Goal: Use online tool/utility: Utilize a website feature to perform a specific function

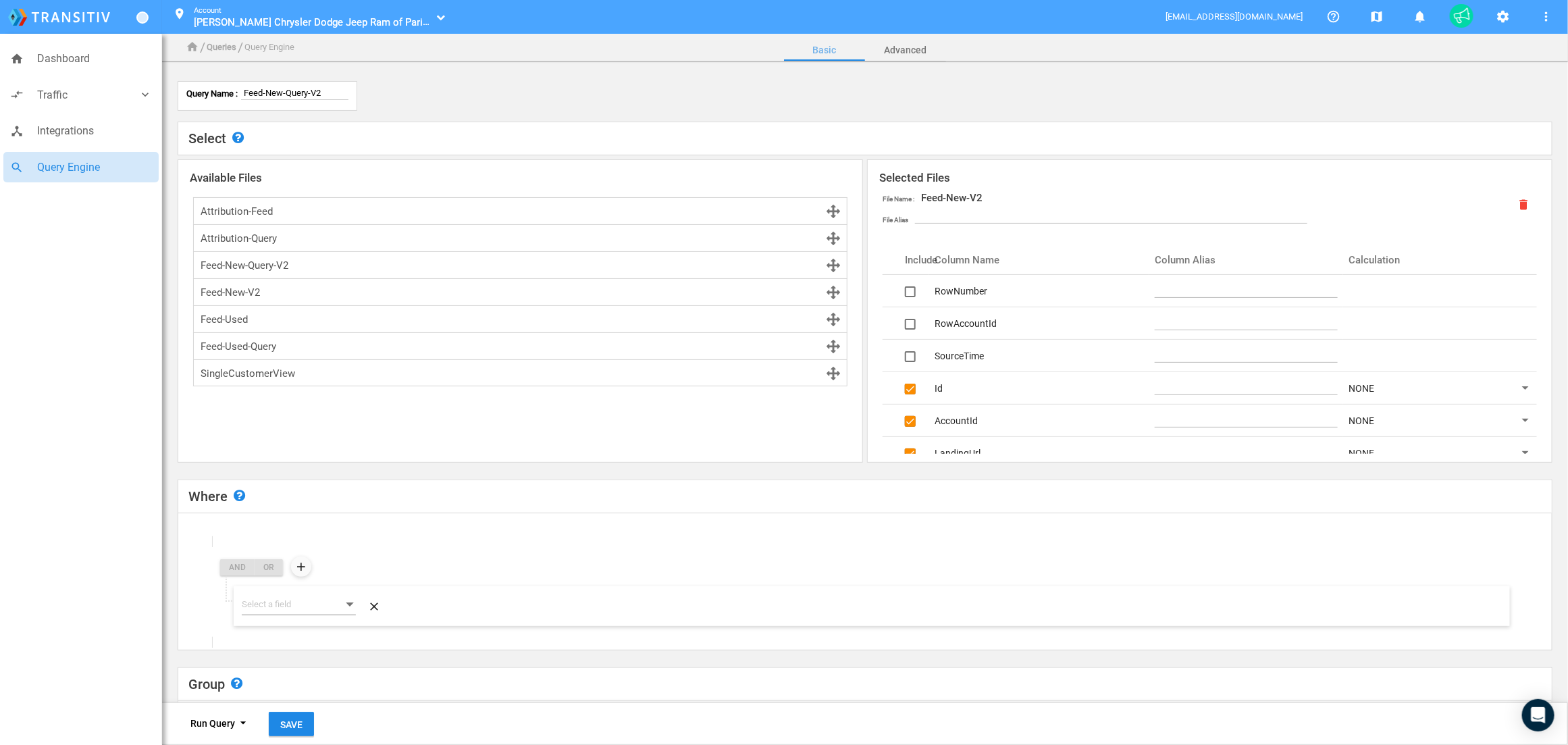
click at [447, 70] on div "Query Name : Feed-New-Query-V2 Select Select the data files and columns that yo…" at bounding box center [865, 563] width 1406 height 1127
click at [487, 82] on div "Query Name : Feed-New-Query-V2" at bounding box center [865, 95] width 1382 height 30
click at [69, 91] on span "Traffic" at bounding box center [87, 95] width 101 height 18
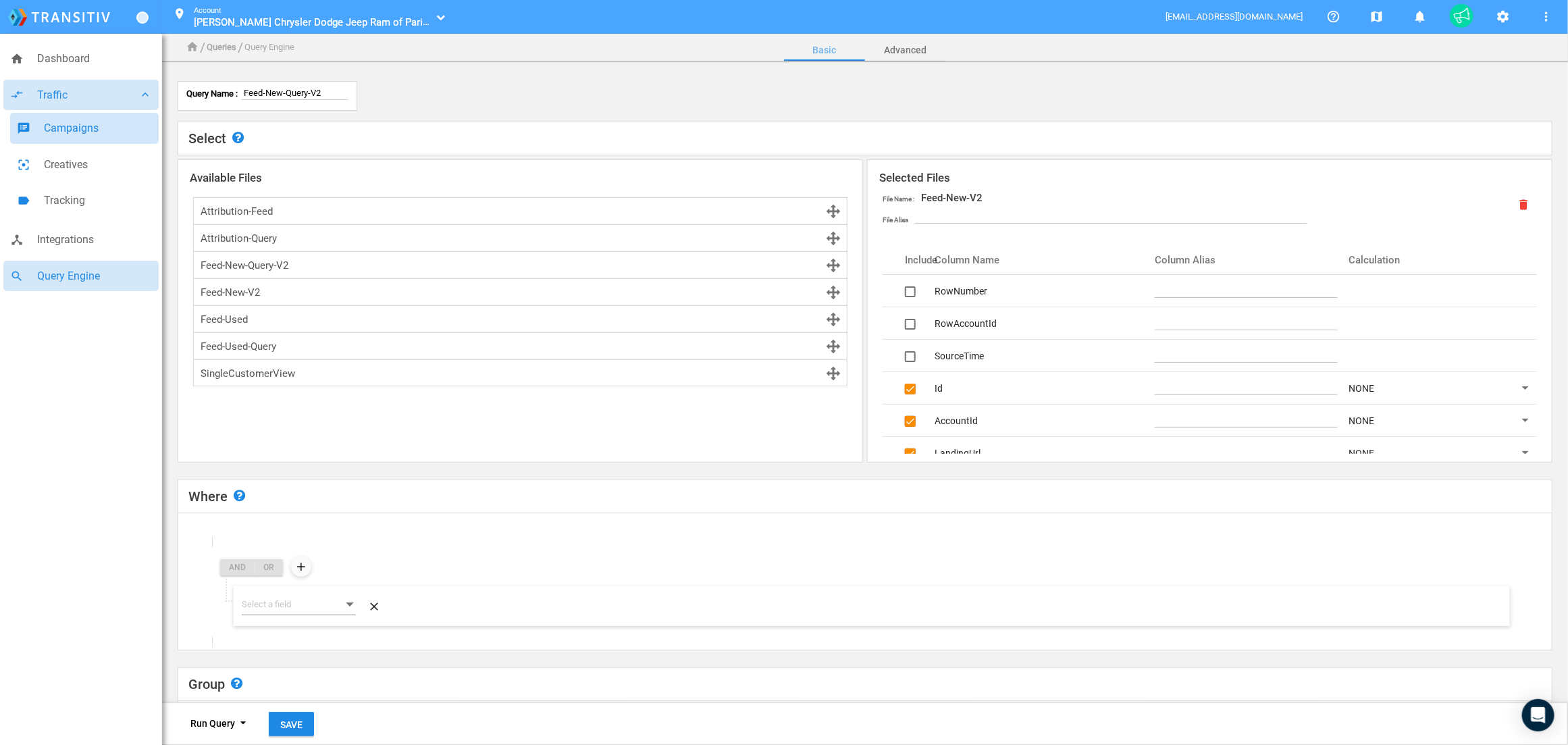
click at [54, 126] on span "Campaigns" at bounding box center [98, 128] width 108 height 18
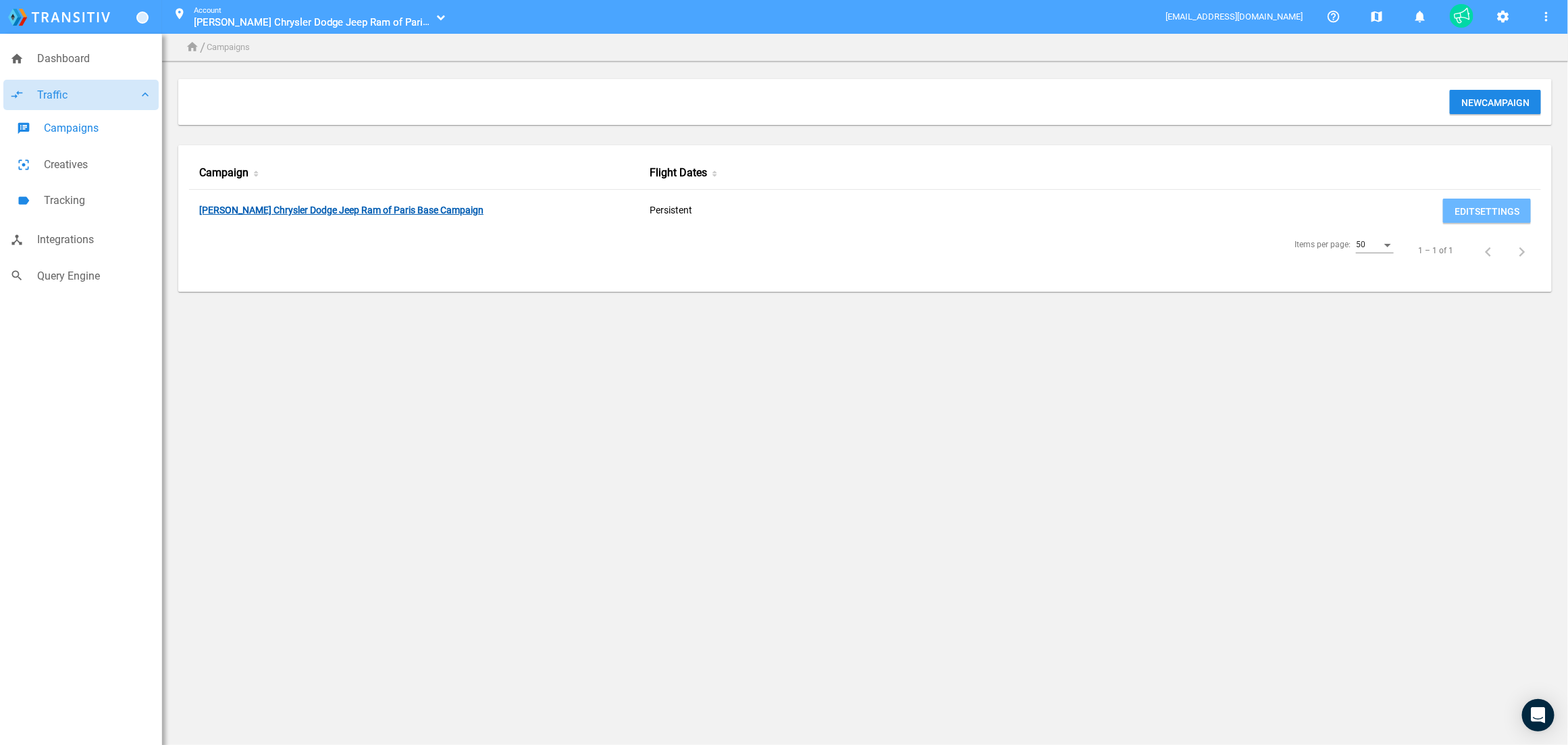
click at [225, 213] on link "[PERSON_NAME] Chrysler Dodge Jeep Ram of Paris Base Campaign" at bounding box center [341, 211] width 284 height 13
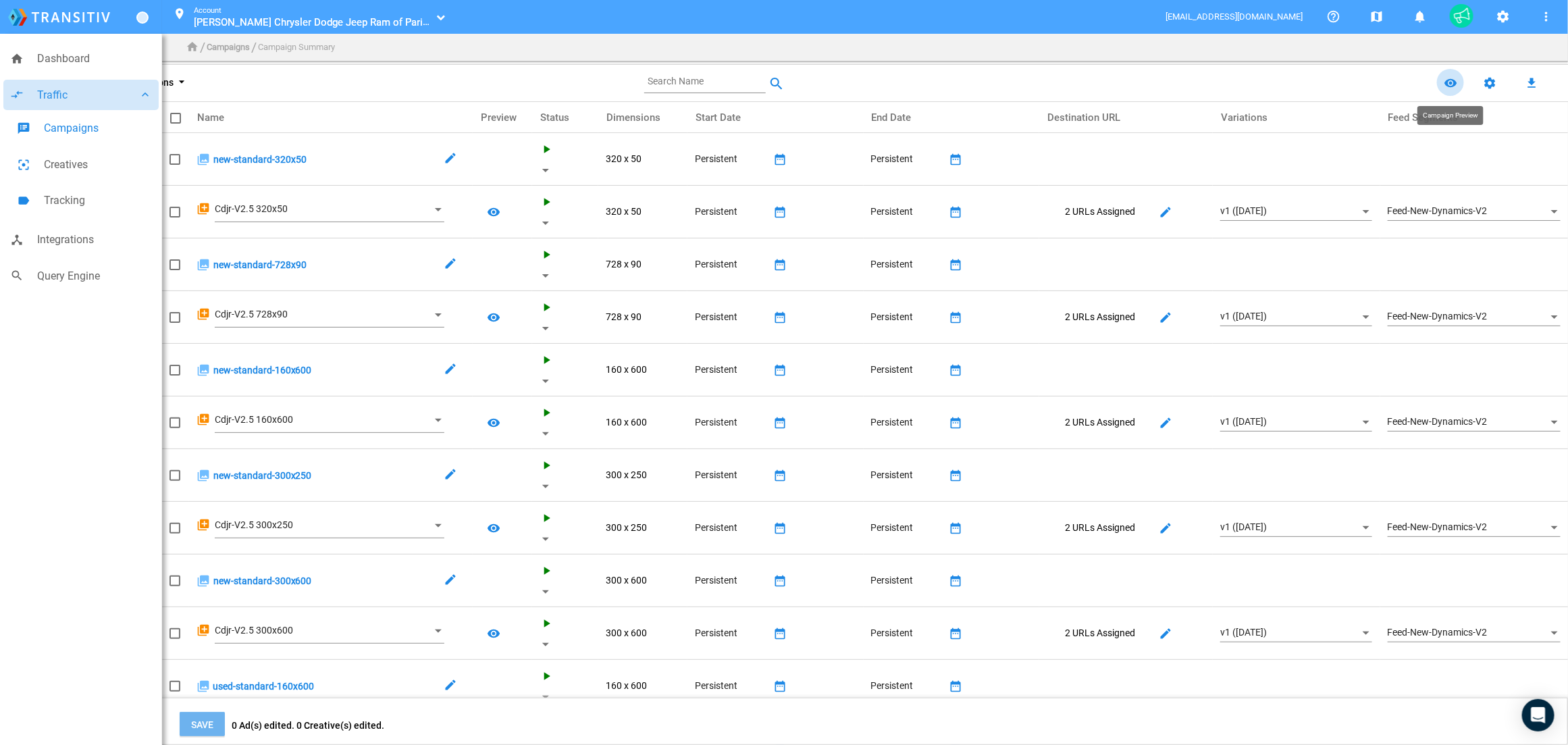
click at [1455, 84] on mat-icon "remove_red_eye" at bounding box center [1451, 83] width 16 height 16
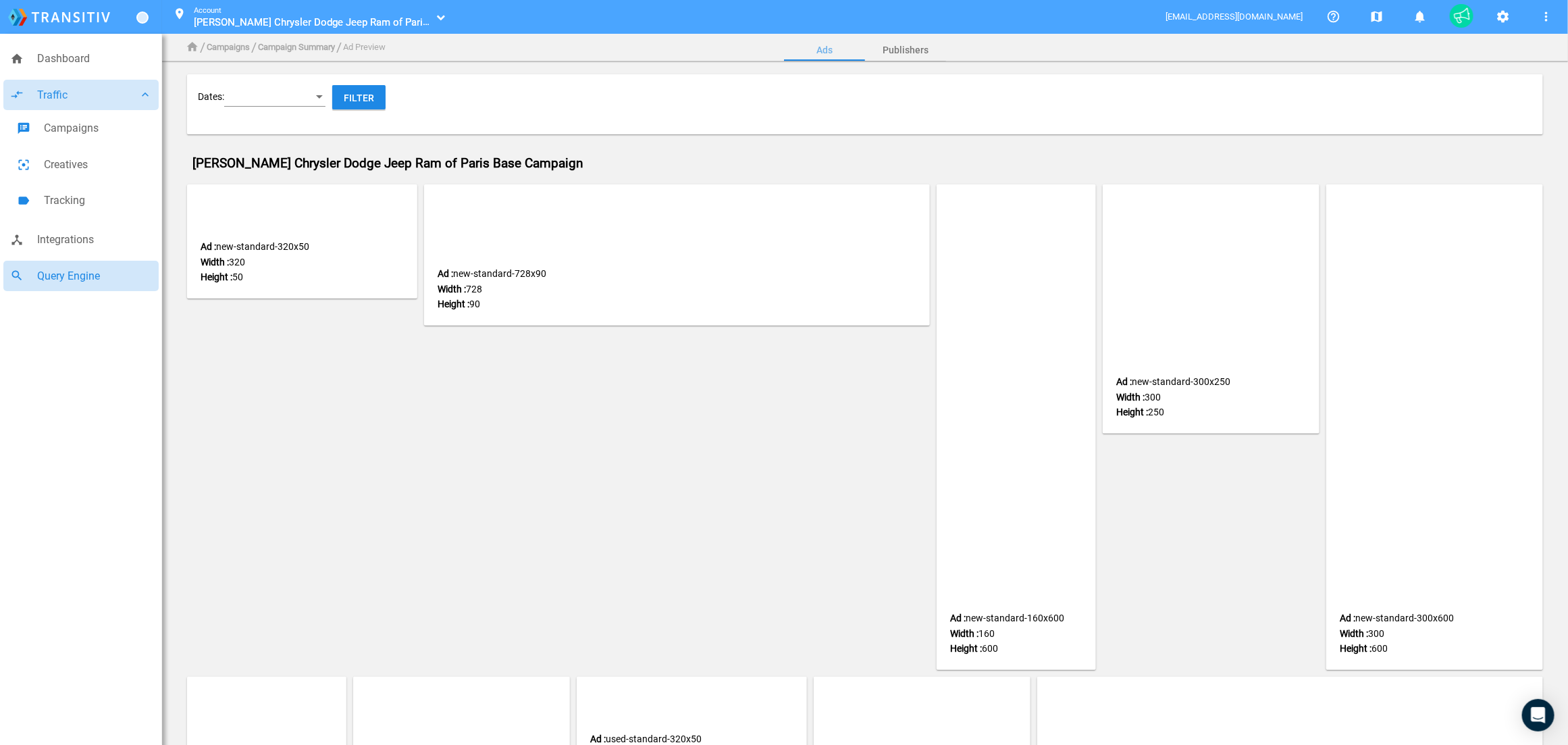
click at [82, 277] on span "Query Engine" at bounding box center [94, 276] width 115 height 18
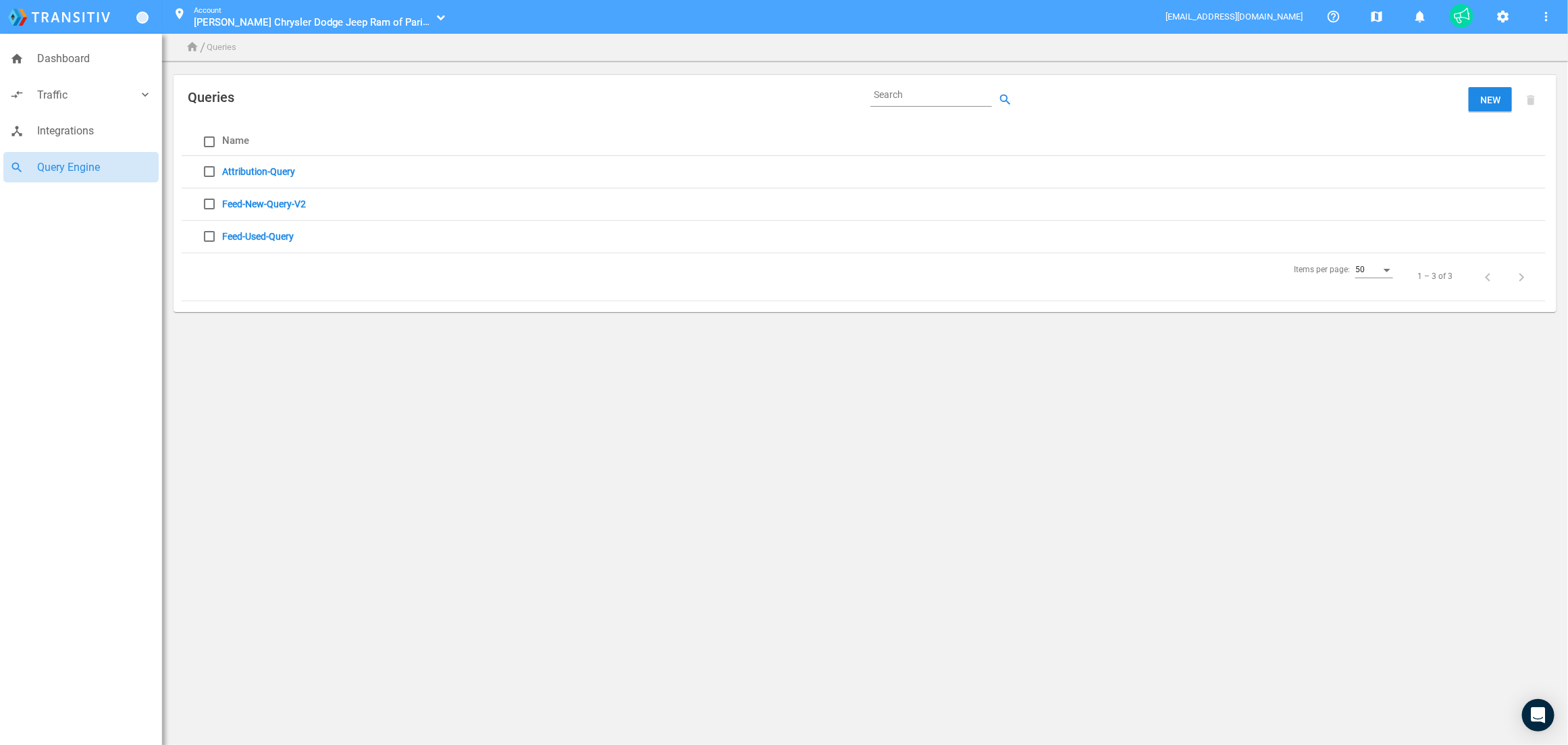
click at [275, 203] on link "Feed-New-Query-V2" at bounding box center [264, 204] width 83 height 11
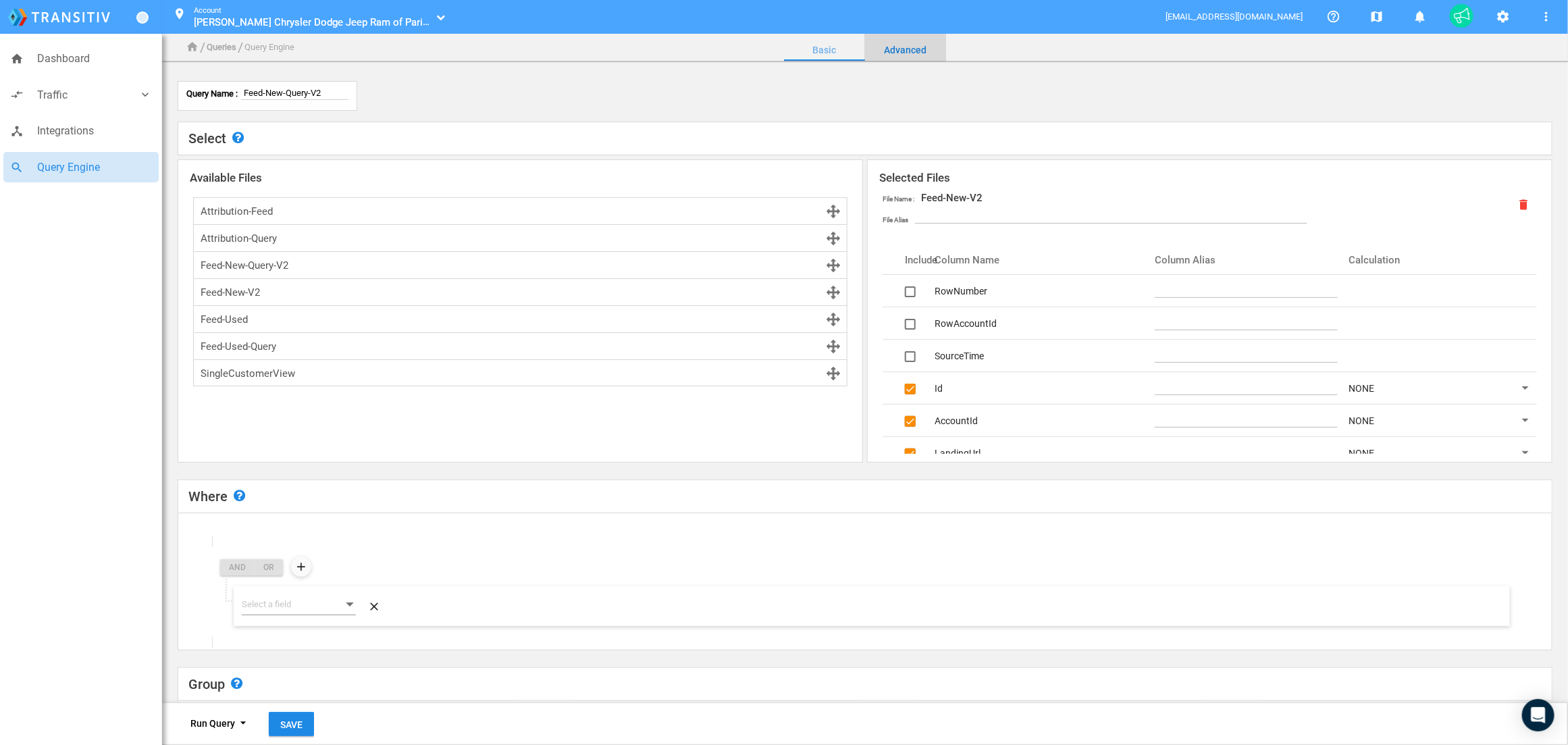
click at [905, 48] on link "Advanced" at bounding box center [905, 50] width 81 height 32
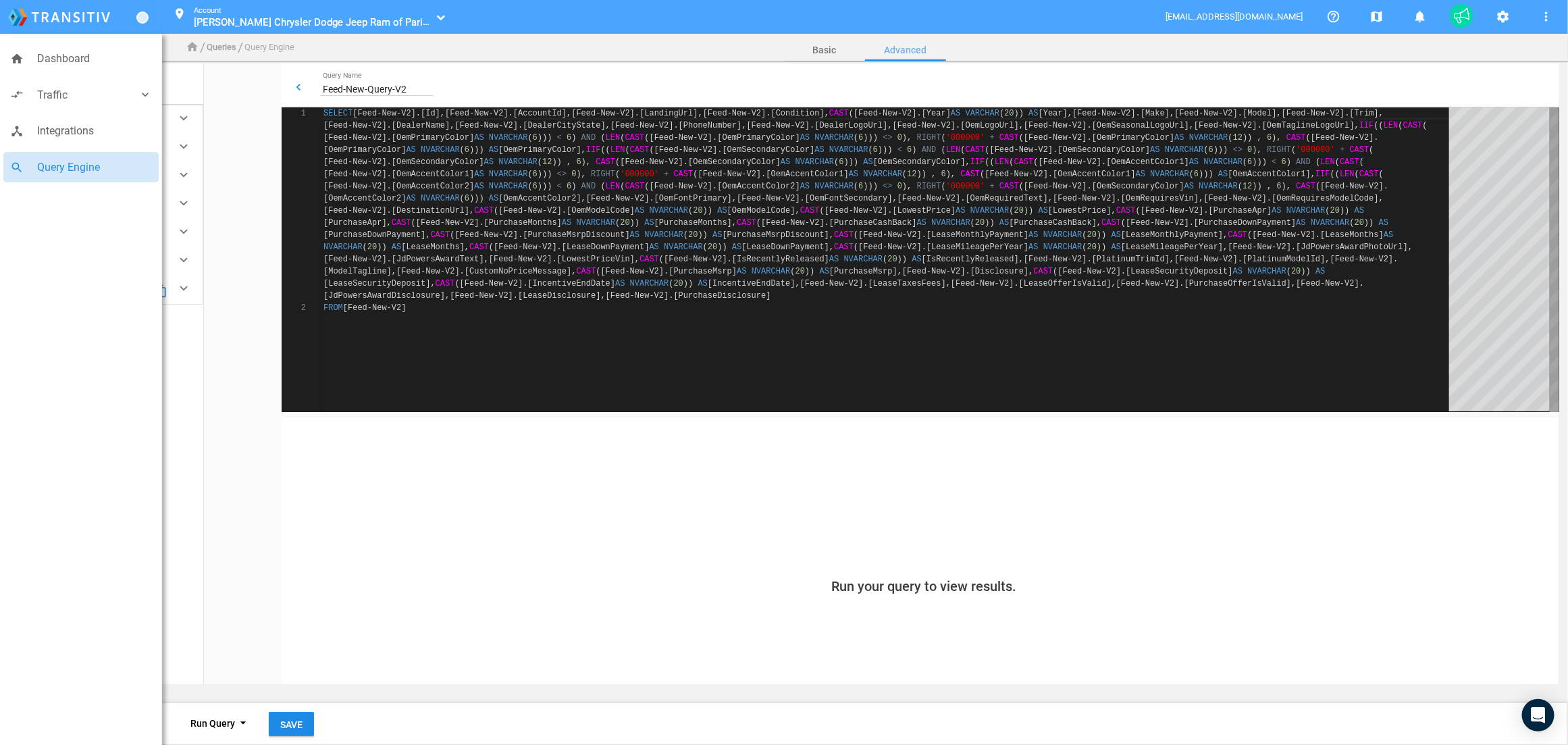
scroll to position [71, 0]
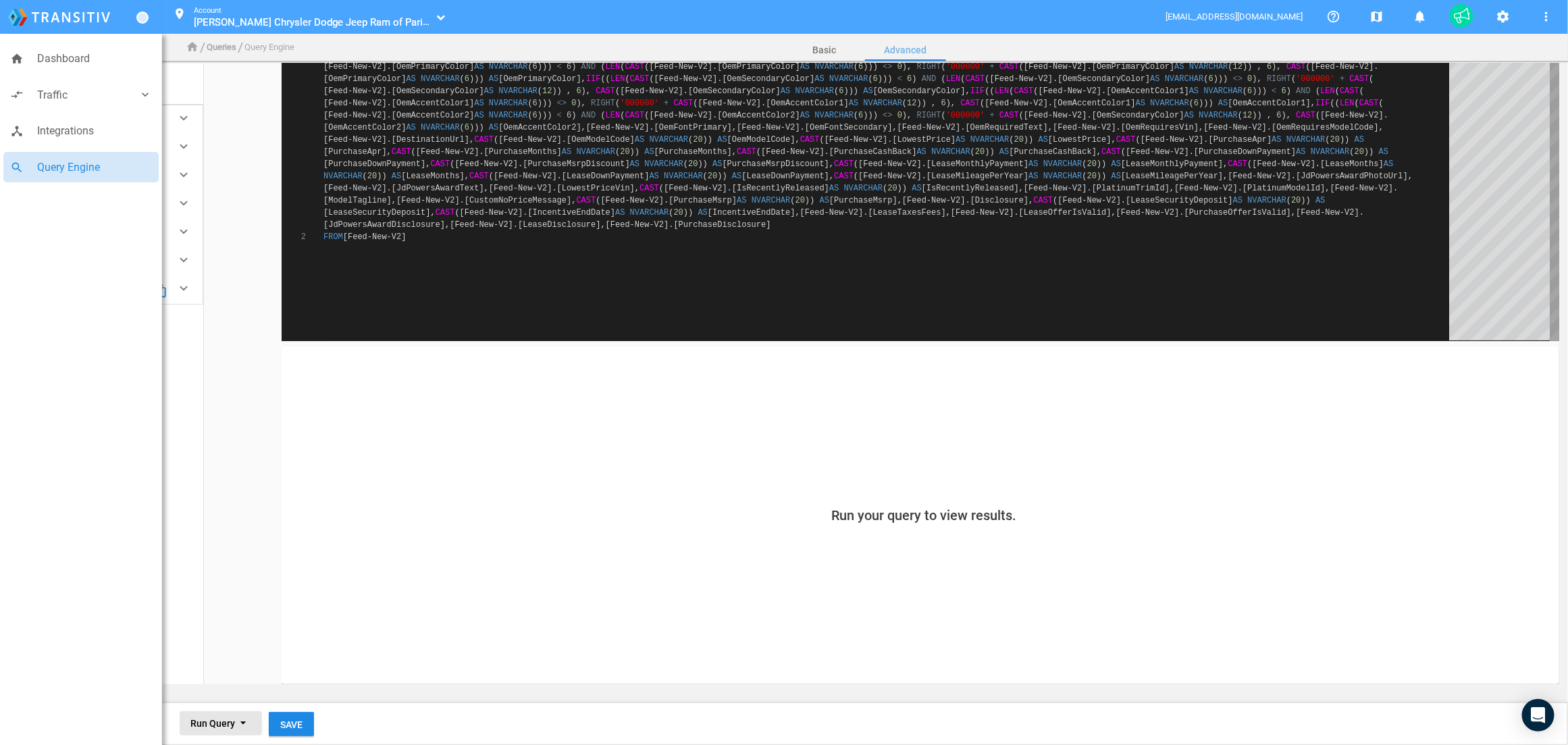
click at [220, 723] on span "Run Query arrow_drop_down" at bounding box center [221, 723] width 61 height 11
click at [226, 695] on button "Run Full Query help" at bounding box center [281, 690] width 203 height 32
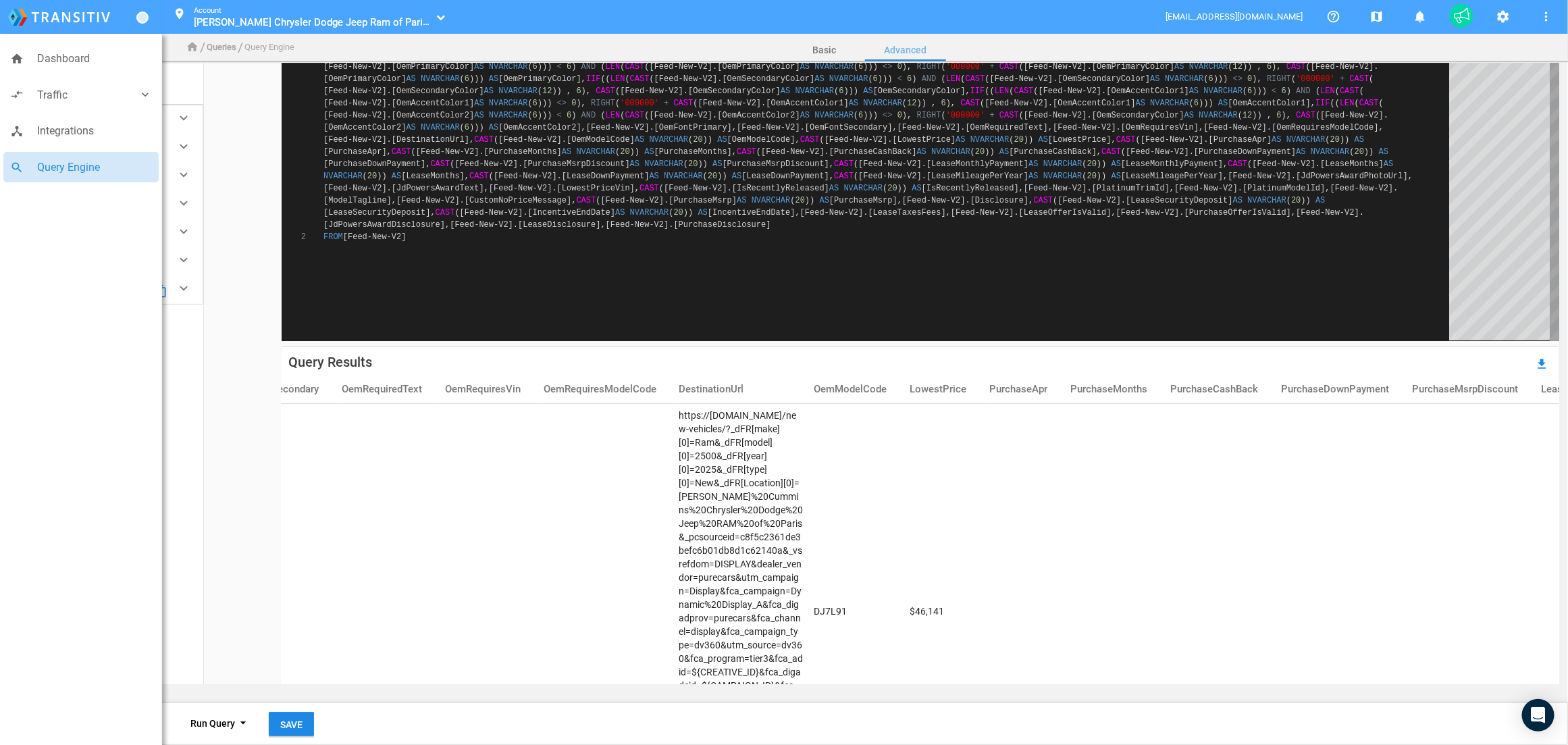
scroll to position [0, 1909]
click at [814, 417] on td "https://[DOMAIN_NAME]/new-vehicles/?_dFR[make][0]=Ram&_dFR[model][0]=2500&_dFR[…" at bounding box center [747, 611] width 135 height 415
drag, startPoint x: 923, startPoint y: 425, endPoint x: 949, endPoint y: 458, distance: 42.0
click at [814, 489] on td "https://[DOMAIN_NAME]/new-vehicles/?_dFR[make][0]=Ram&_dFR[model][0]=2500&_dFR[…" at bounding box center [747, 611] width 135 height 415
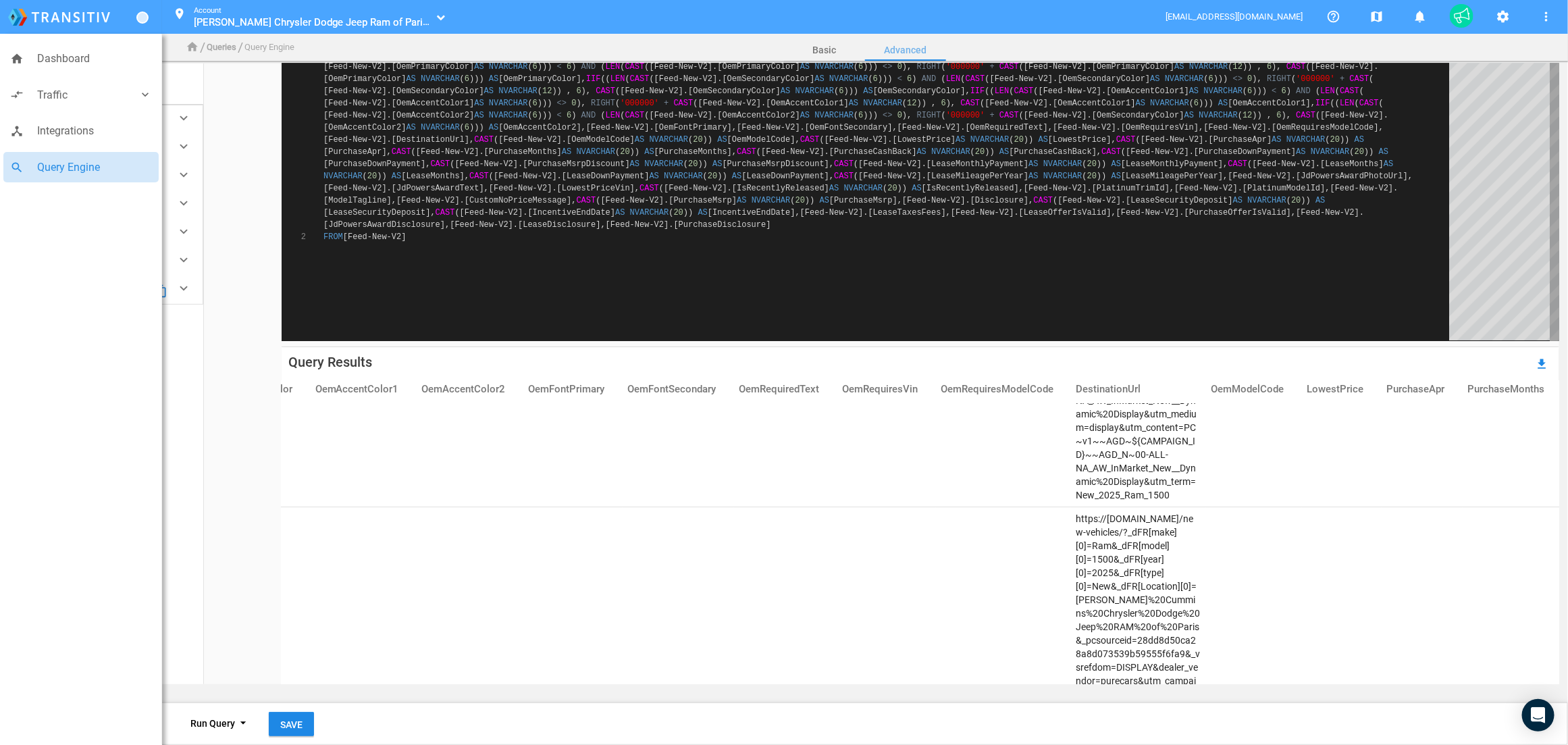
scroll to position [2805, 1517]
click at [1538, 368] on mat-icon "get_app" at bounding box center [1542, 364] width 16 height 16
